Goal: Information Seeking & Learning: Learn about a topic

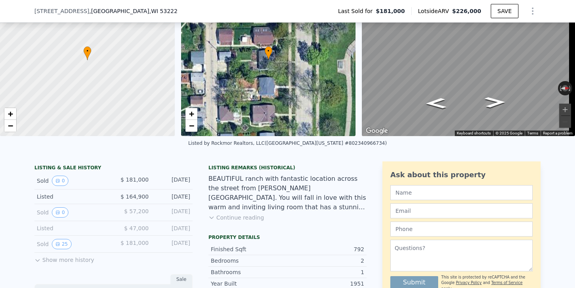
scroll to position [68, 0]
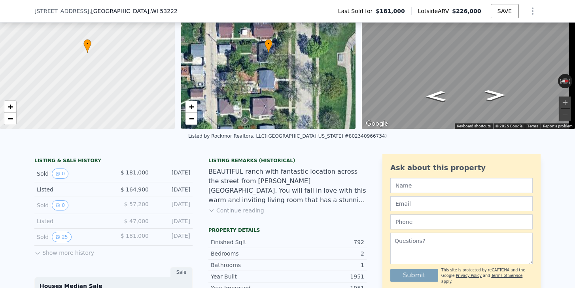
click at [58, 245] on div "Sold 25 $ 181,000 Jun 1, 2023" at bounding box center [113, 236] width 158 height 17
click at [47, 257] on button "Show more history" at bounding box center [64, 250] width 60 height 11
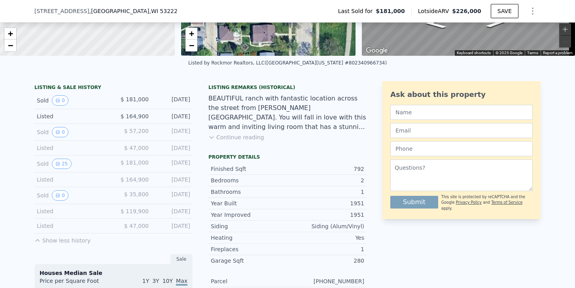
scroll to position [162, 0]
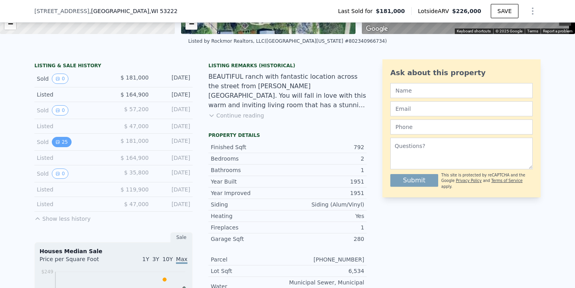
click at [60, 147] on button "25" at bounding box center [61, 142] width 19 height 10
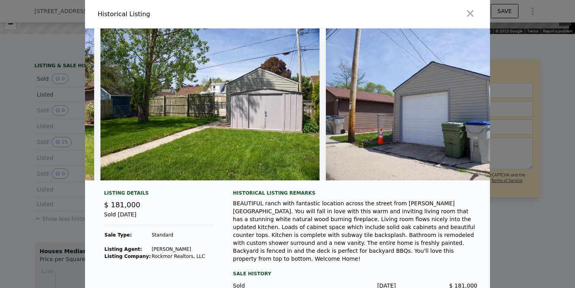
scroll to position [0, 0]
click at [26, 160] on div at bounding box center [287, 144] width 575 height 288
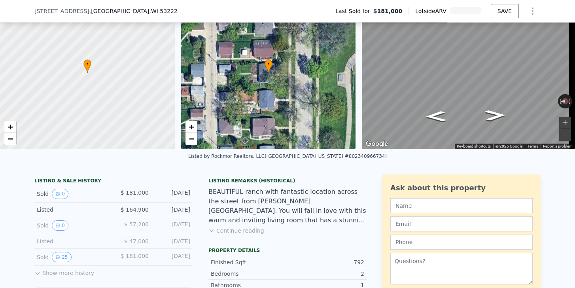
scroll to position [96, 0]
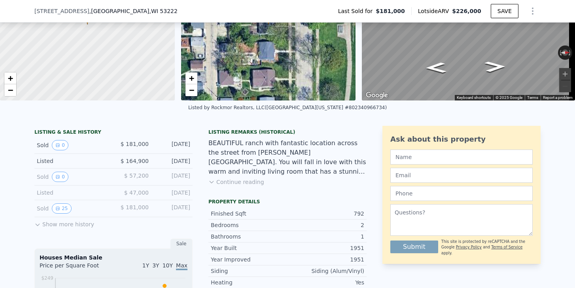
click at [237, 176] on div "BEAUTIFUL ranch with fantastic location across the street from [PERSON_NAME][GE…" at bounding box center [287, 157] width 158 height 38
click at [236, 185] on button "Continue reading" at bounding box center [236, 182] width 56 height 8
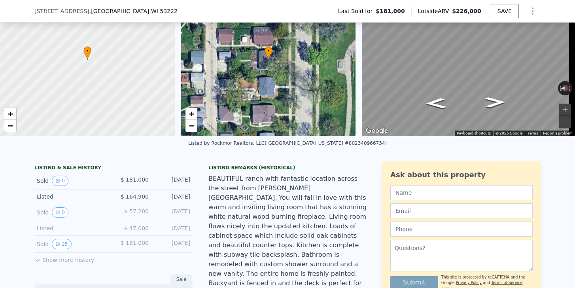
scroll to position [130, 0]
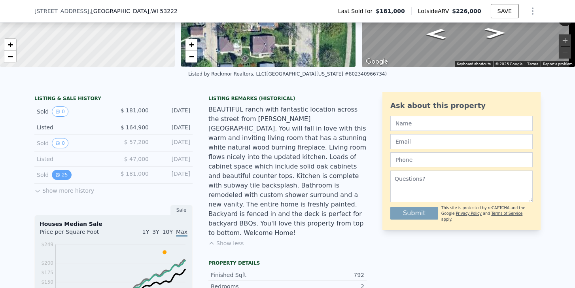
click at [60, 180] on button "25" at bounding box center [61, 175] width 19 height 10
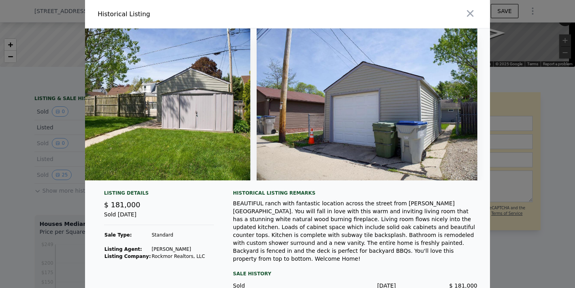
scroll to position [0, 0]
click at [522, 49] on div at bounding box center [287, 144] width 575 height 288
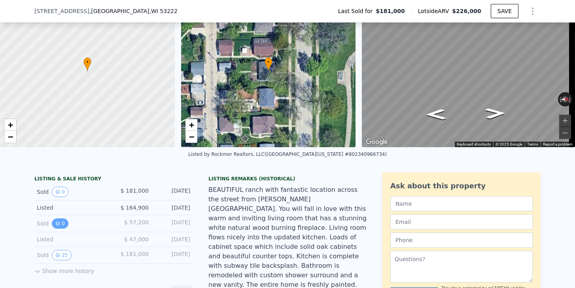
scroll to position [53, 0]
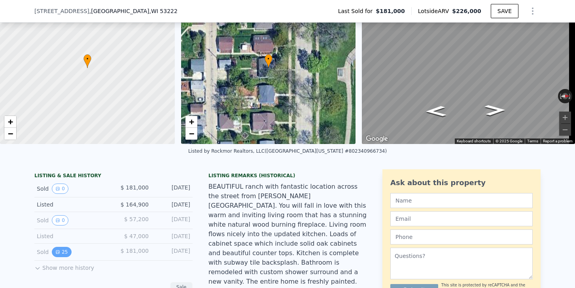
click at [59, 257] on button "25" at bounding box center [61, 252] width 19 height 10
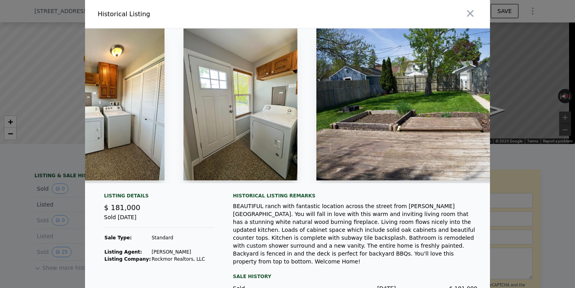
scroll to position [0, 2981]
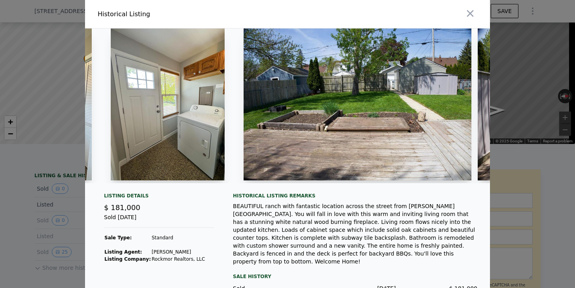
click at [537, 171] on div at bounding box center [287, 144] width 575 height 288
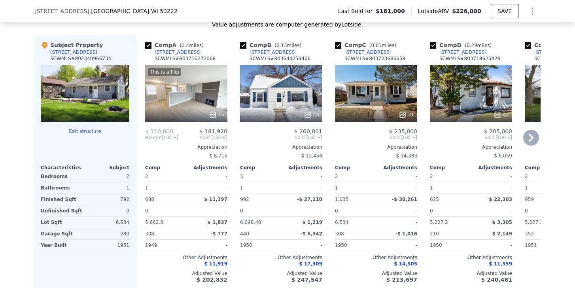
scroll to position [840, 0]
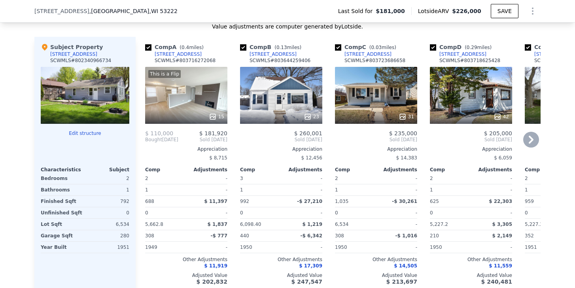
click at [172, 57] on div "[STREET_ADDRESS]" at bounding box center [178, 54] width 47 height 6
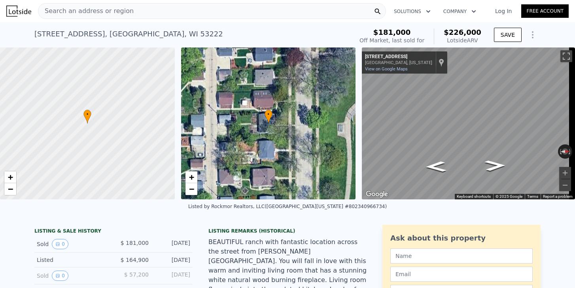
scroll to position [0, 0]
click at [102, 17] on div "Search an address or region" at bounding box center [85, 11] width 95 height 15
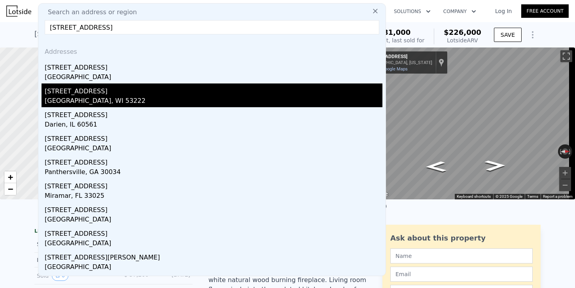
type input "2853 n 87th"
click at [89, 95] on div "2853 N 87th St" at bounding box center [214, 89] width 338 height 13
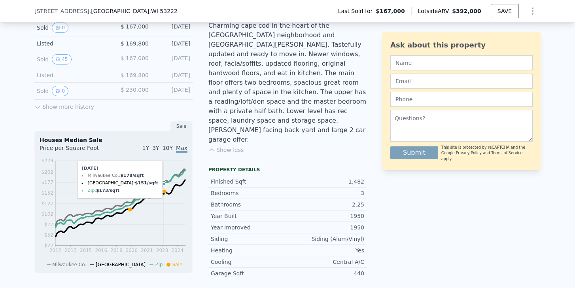
scroll to position [194, 0]
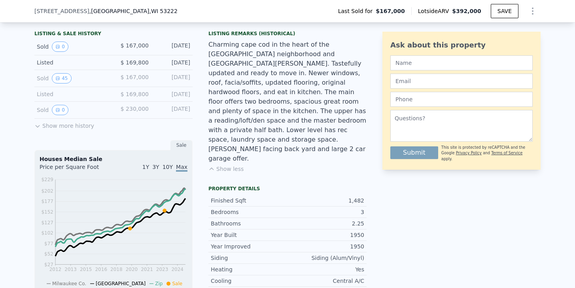
click at [69, 130] on button "Show more history" at bounding box center [64, 124] width 60 height 11
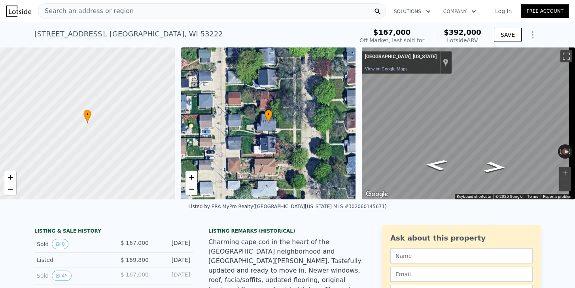
scroll to position [0, 0]
click at [459, 41] on div "Lotside ARV" at bounding box center [463, 40] width 38 height 8
click at [461, 38] on div "Lotside ARV" at bounding box center [463, 40] width 38 height 8
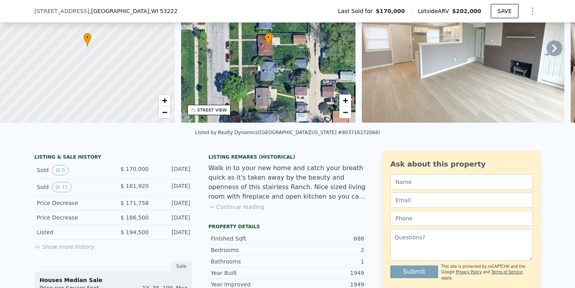
scroll to position [74, 0]
click at [230, 217] on div "Listing Remarks (Historical) Walk in to your new home and catch your breath qui…" at bounding box center [287, 187] width 158 height 66
click at [230, 211] on button "Continue reading" at bounding box center [236, 207] width 56 height 8
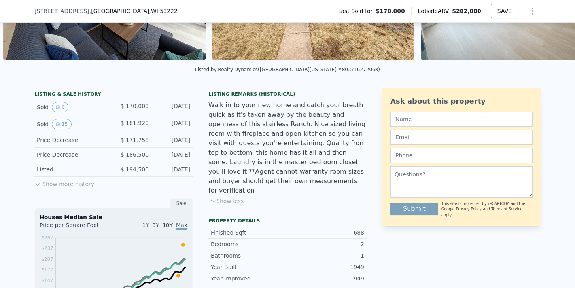
scroll to position [103, 0]
